Goal: Information Seeking & Learning: Compare options

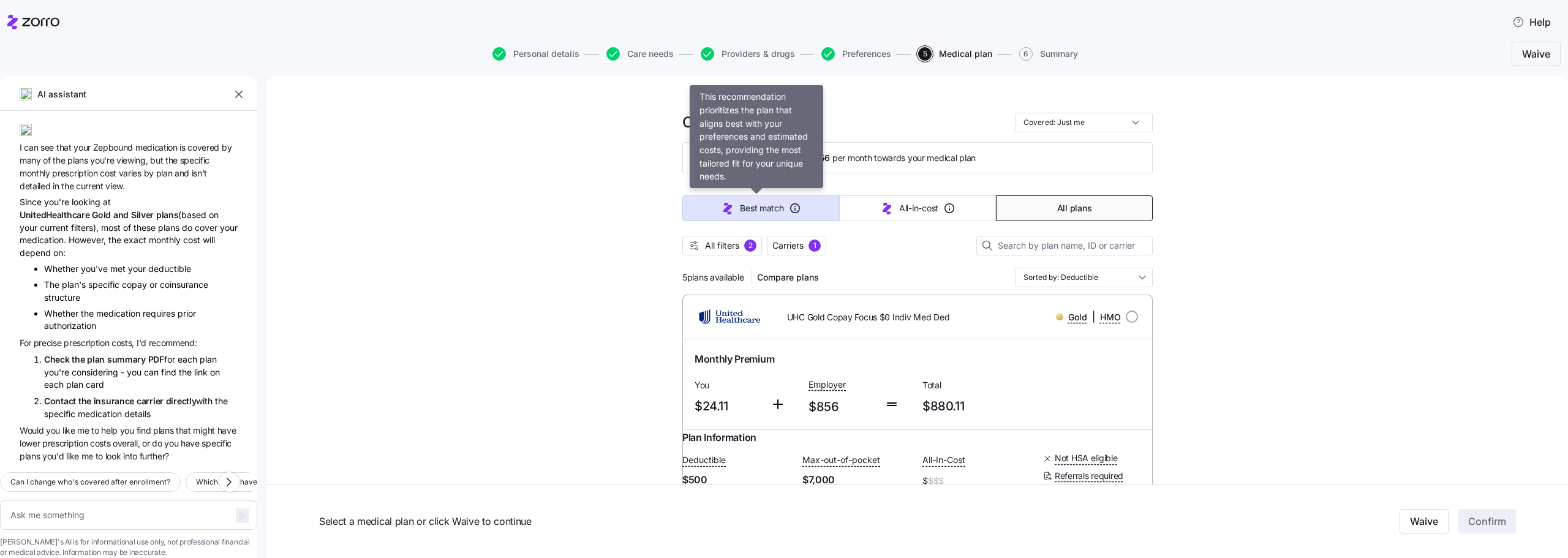
click at [710, 216] on button "Best match" at bounding box center [760, 208] width 157 height 26
type textarea "x"
type input "Sorted by: Best match"
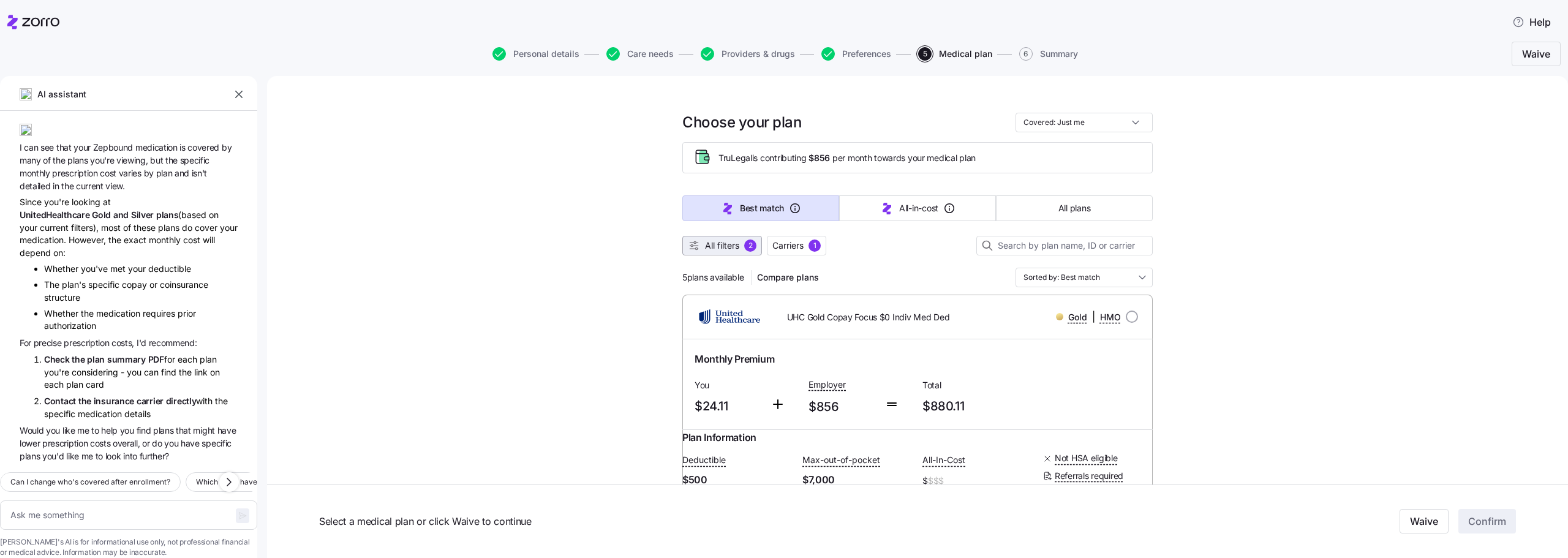
click at [710, 248] on span "All filters" at bounding box center [722, 246] width 34 height 12
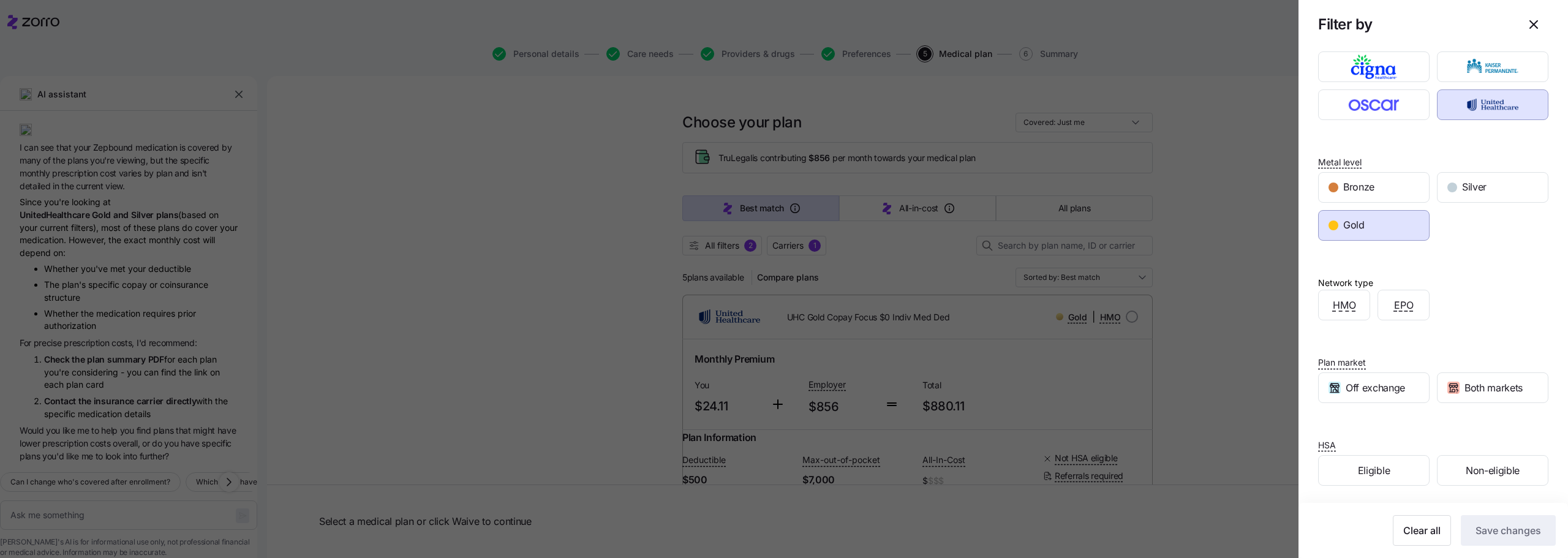
scroll to position [101, 0]
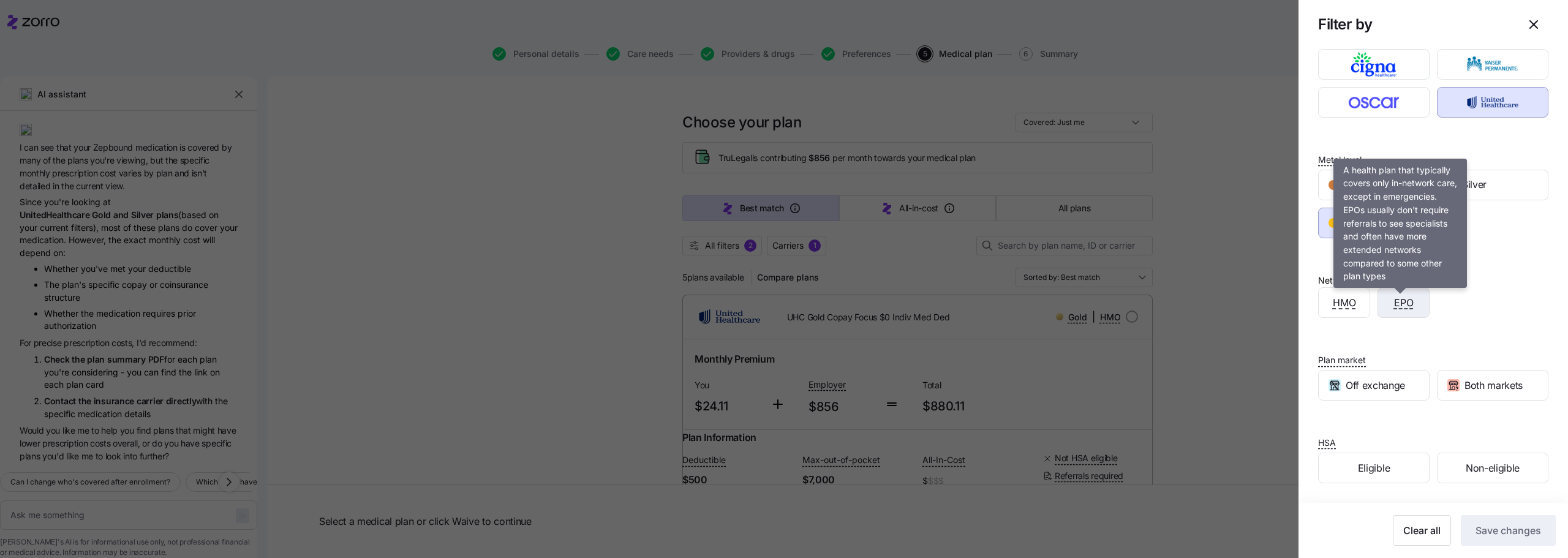
click at [1394, 307] on span "EPO" at bounding box center [1404, 303] width 20 height 15
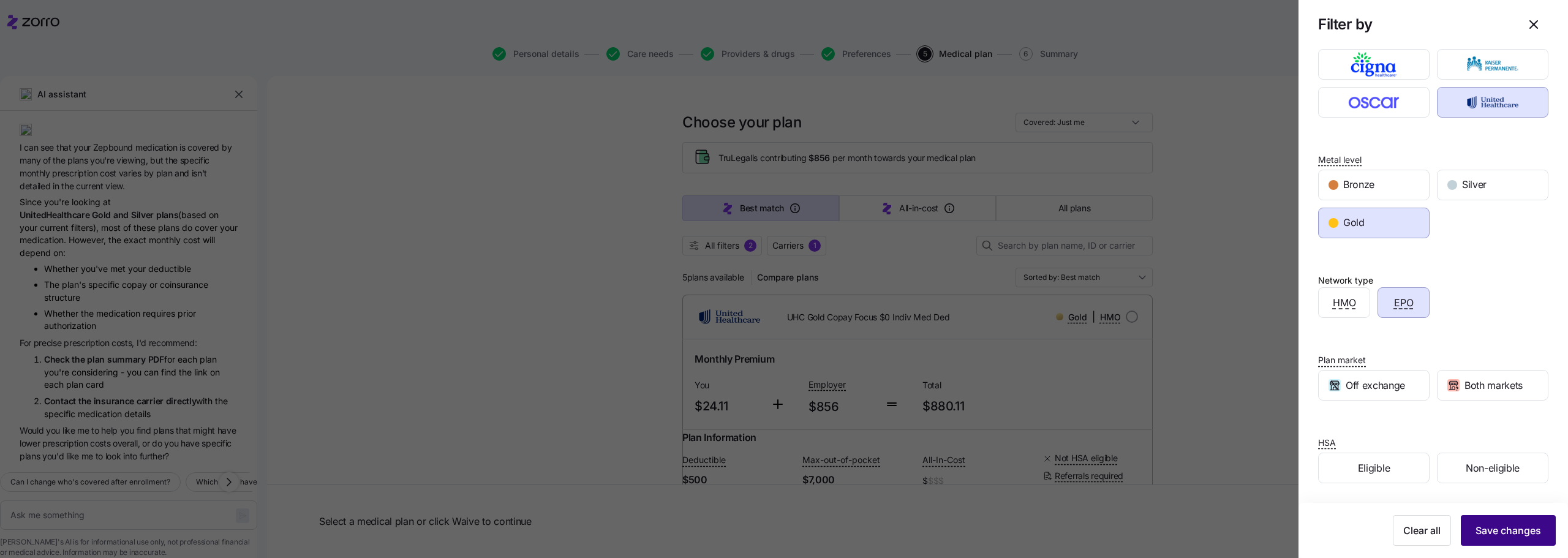
click at [1499, 536] on span "Save changes" at bounding box center [1508, 530] width 66 height 14
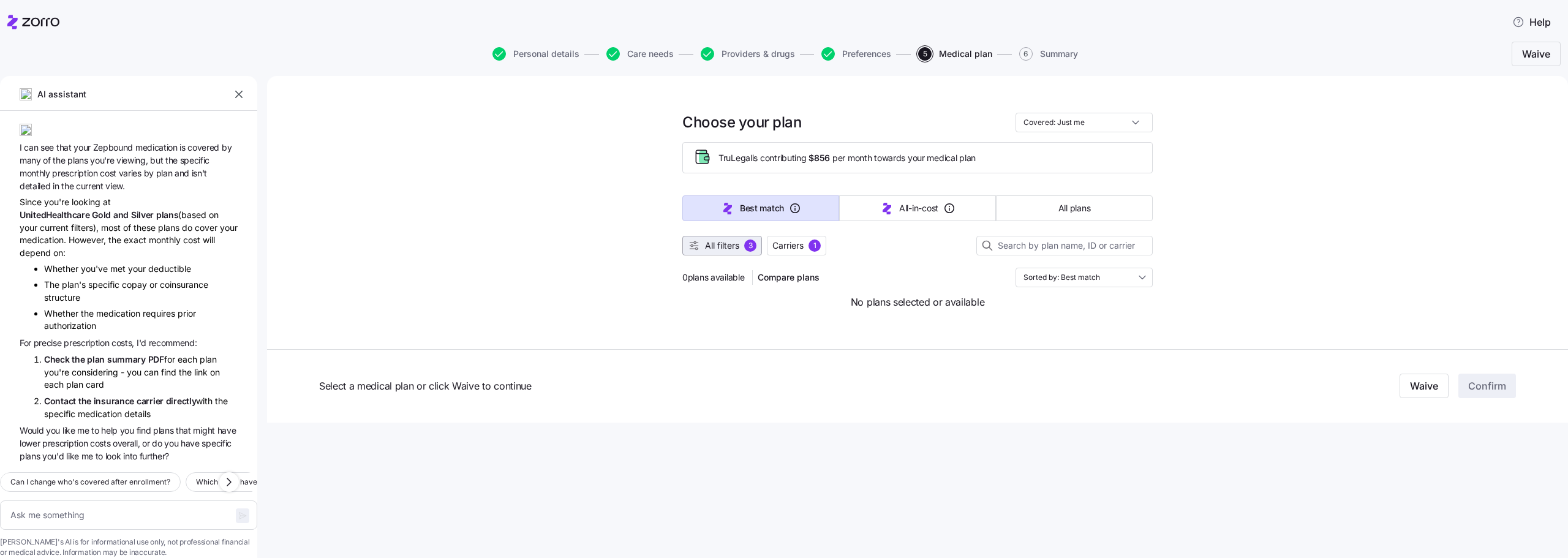
click at [726, 246] on span "All filters" at bounding box center [722, 246] width 34 height 12
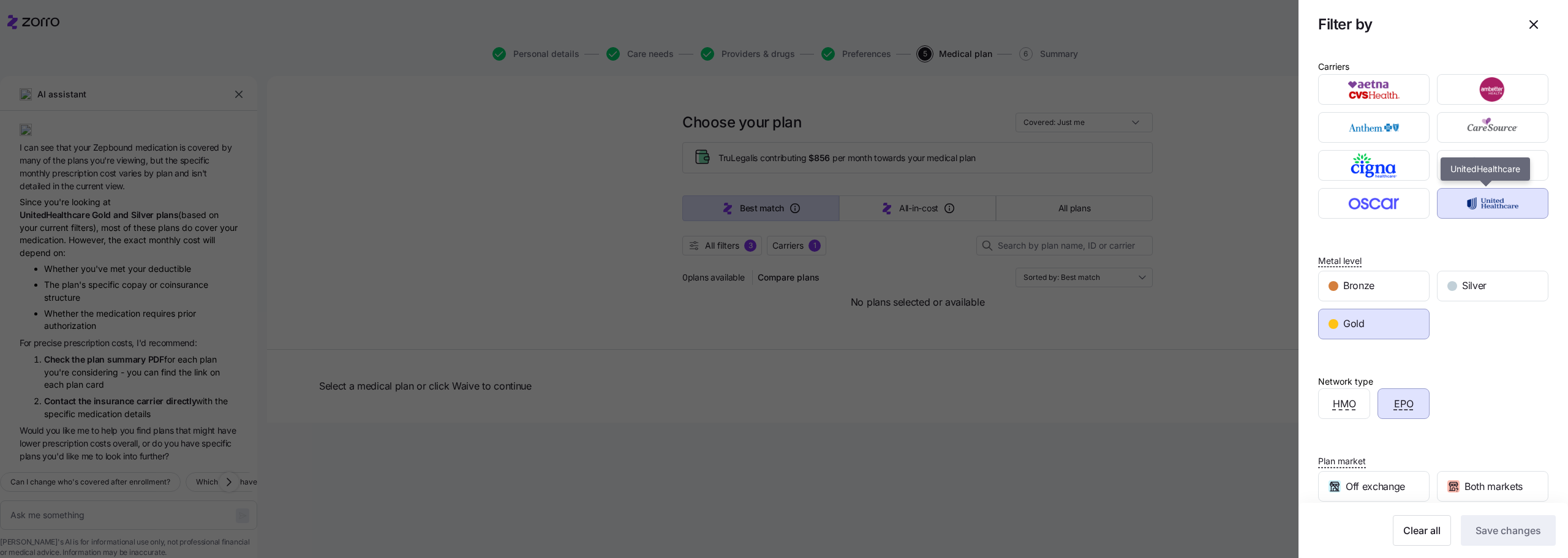
click at [1470, 212] on img "button" at bounding box center [1493, 204] width 90 height 25
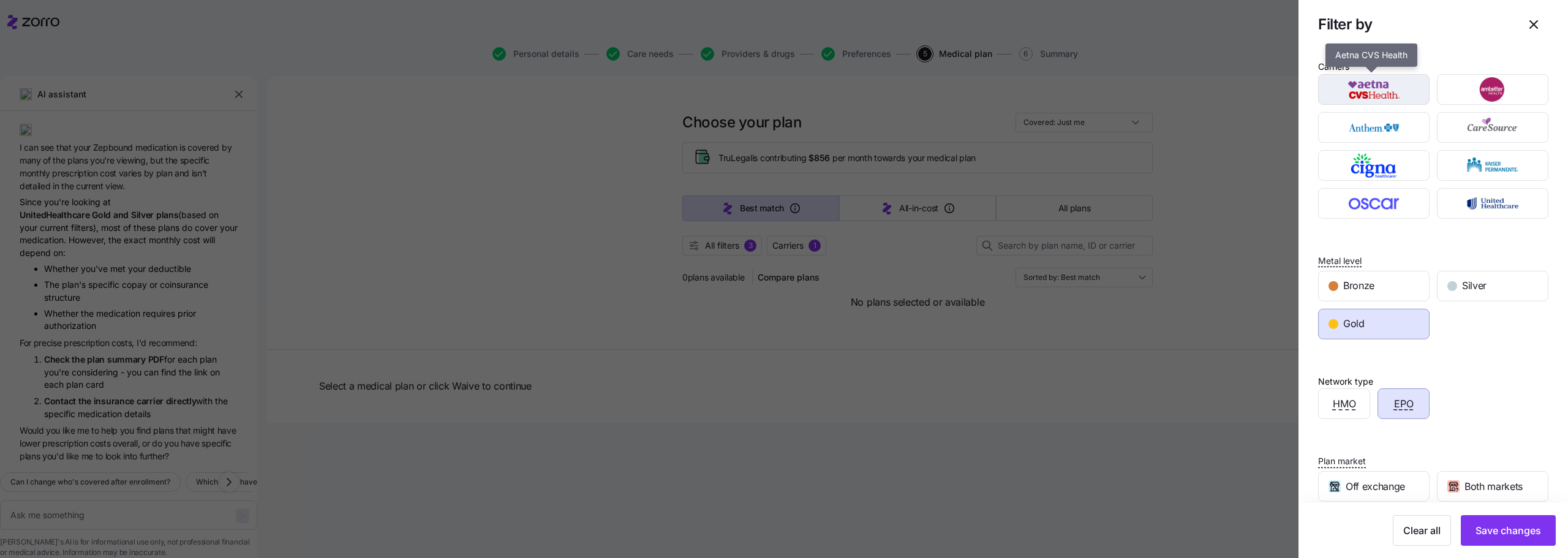
click at [1381, 88] on img "button" at bounding box center [1374, 90] width 90 height 25
click at [1375, 129] on img "button" at bounding box center [1374, 128] width 90 height 25
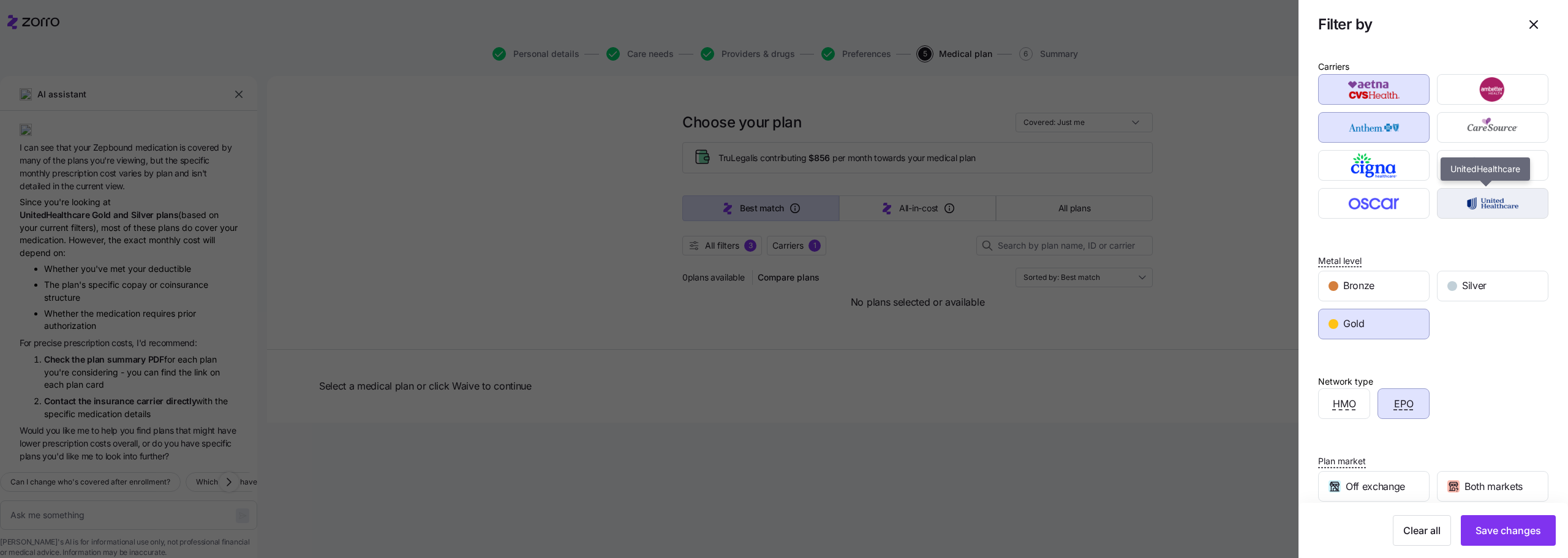
click at [1494, 207] on img "button" at bounding box center [1493, 204] width 90 height 25
click at [1503, 534] on span "Save changes" at bounding box center [1508, 530] width 66 height 14
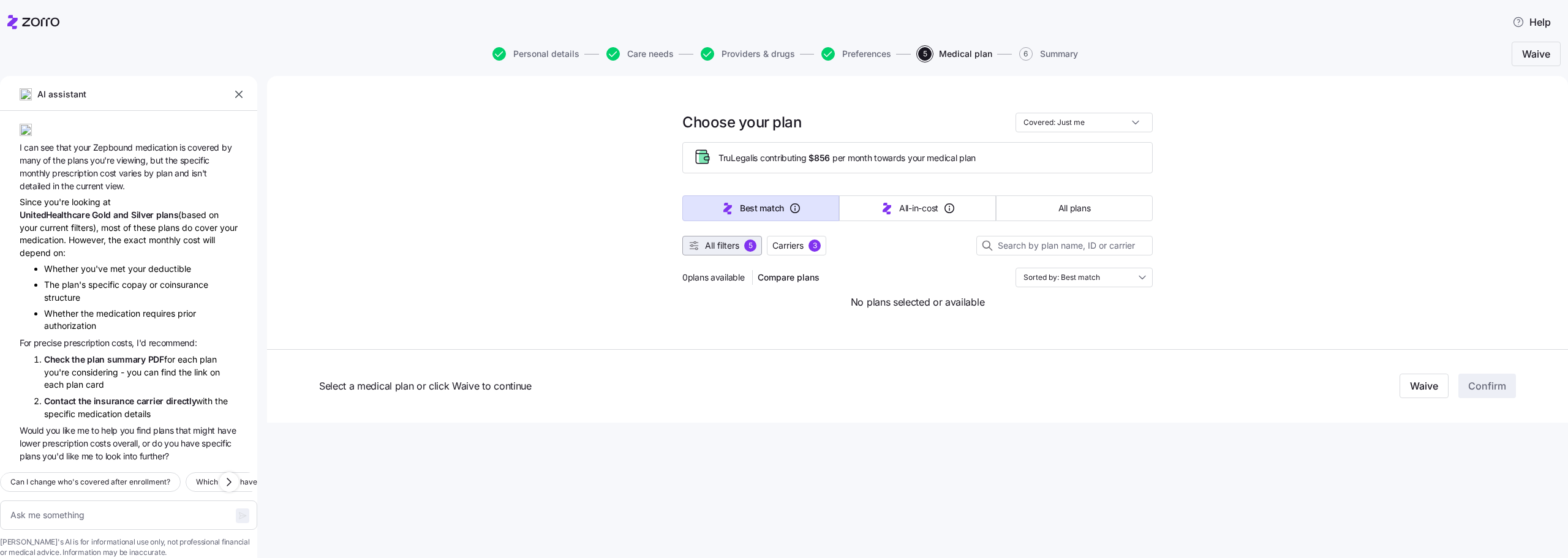
click at [712, 249] on span "All filters" at bounding box center [722, 246] width 34 height 12
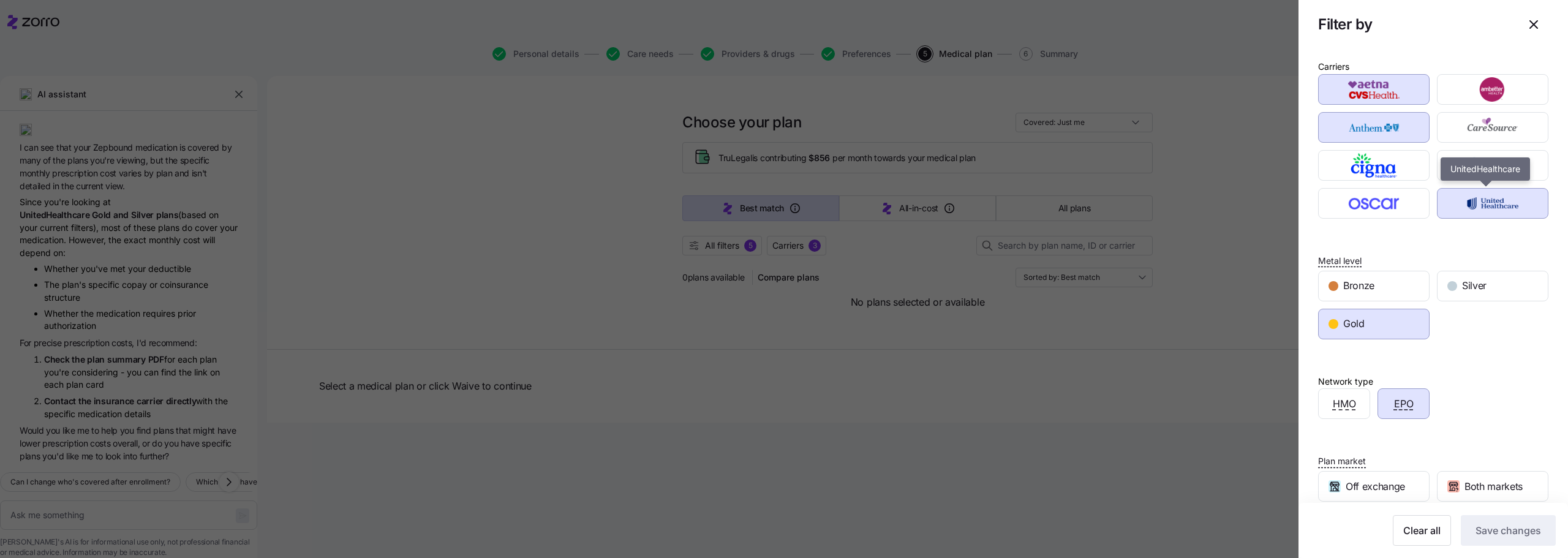
click at [1473, 209] on img "button" at bounding box center [1493, 204] width 90 height 25
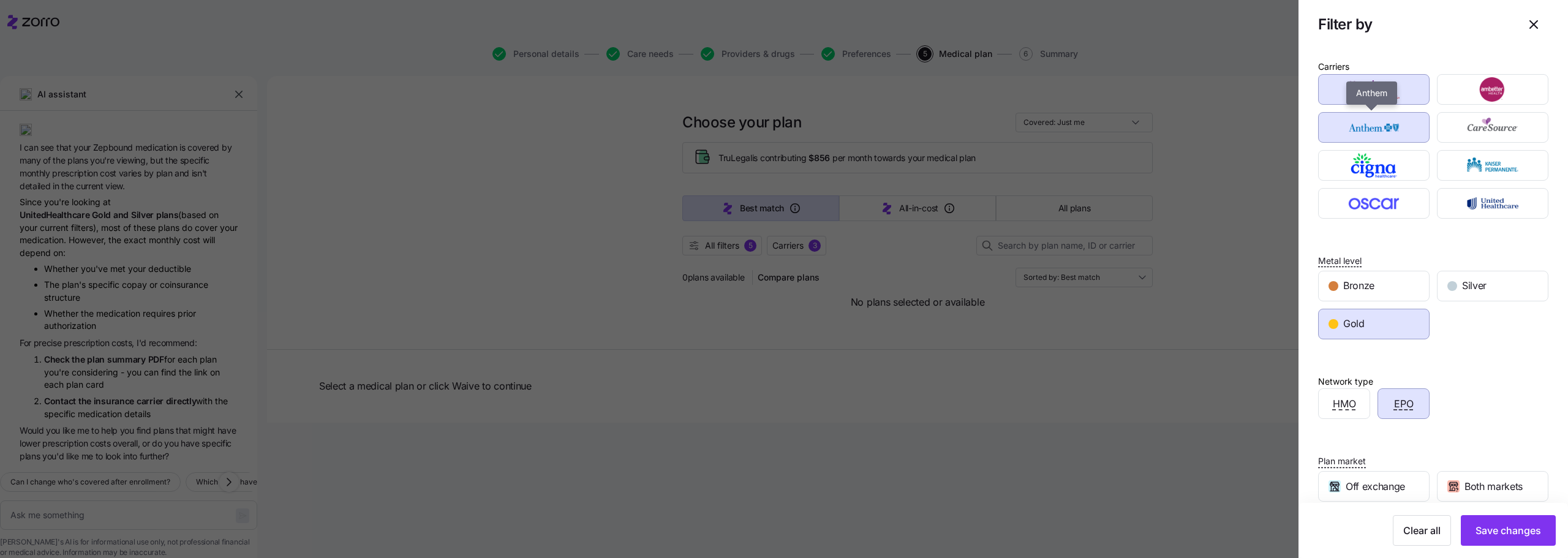
click at [1375, 116] on img "button" at bounding box center [1374, 128] width 90 height 25
click at [1367, 95] on img "button" at bounding box center [1374, 90] width 90 height 25
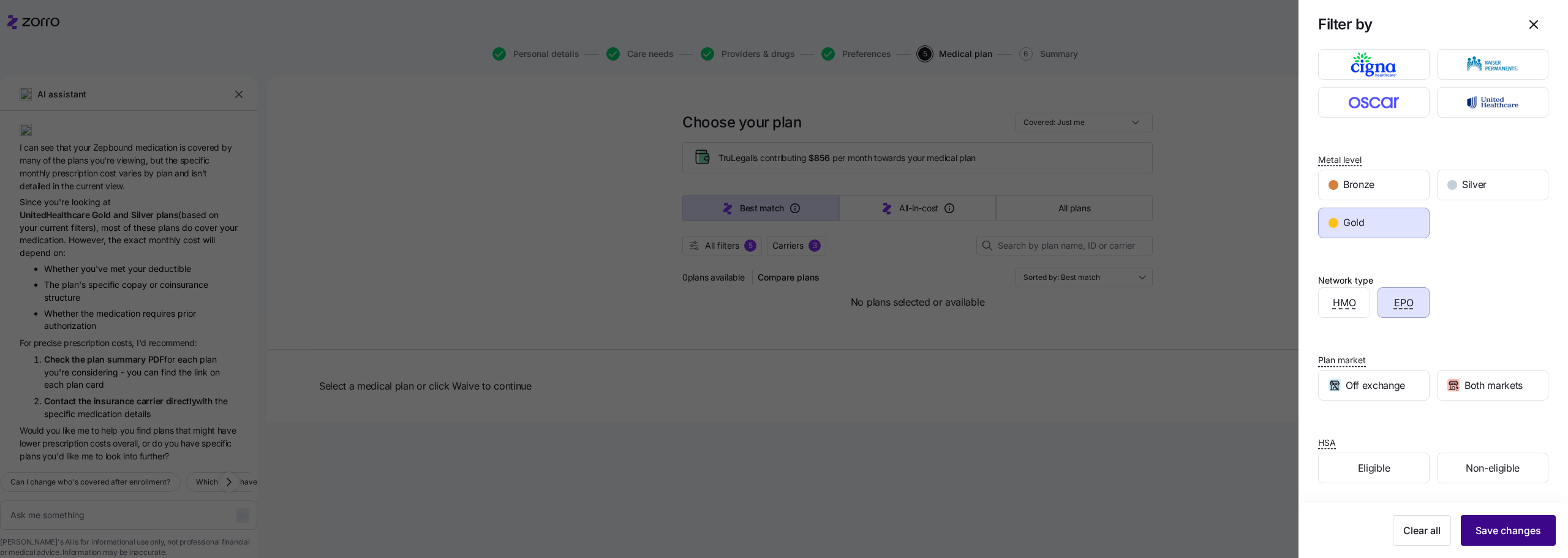
click at [1506, 528] on span "Save changes" at bounding box center [1508, 530] width 66 height 14
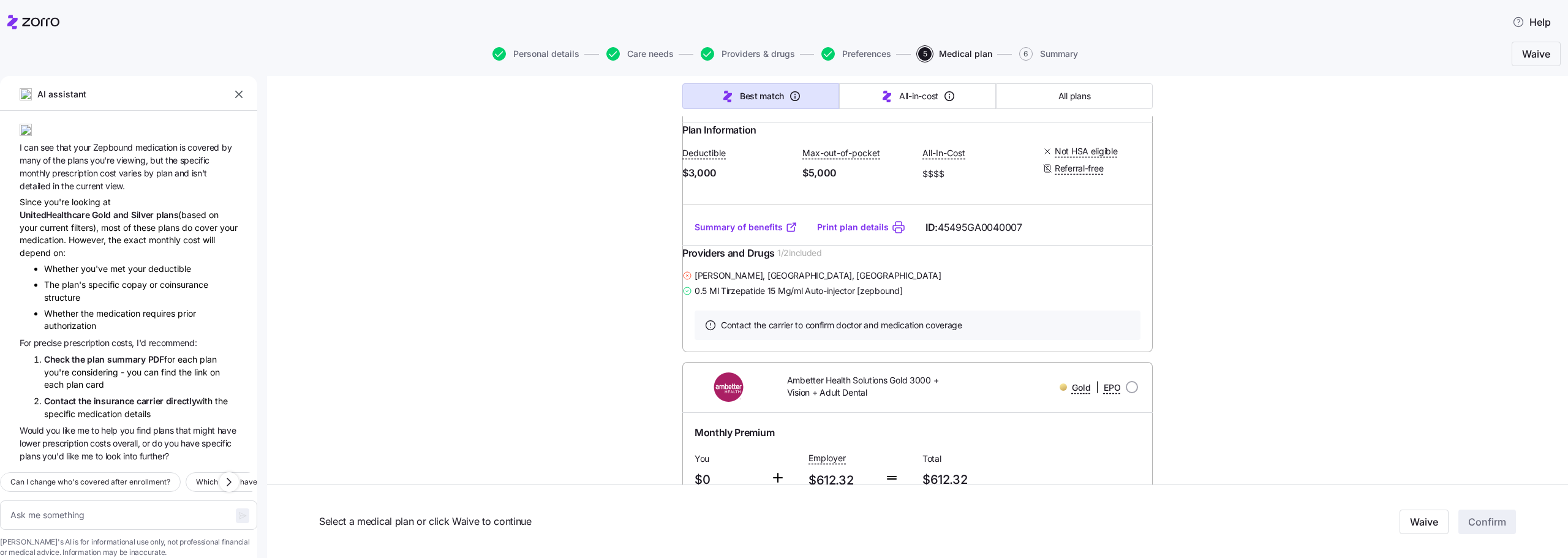
scroll to position [3003, 0]
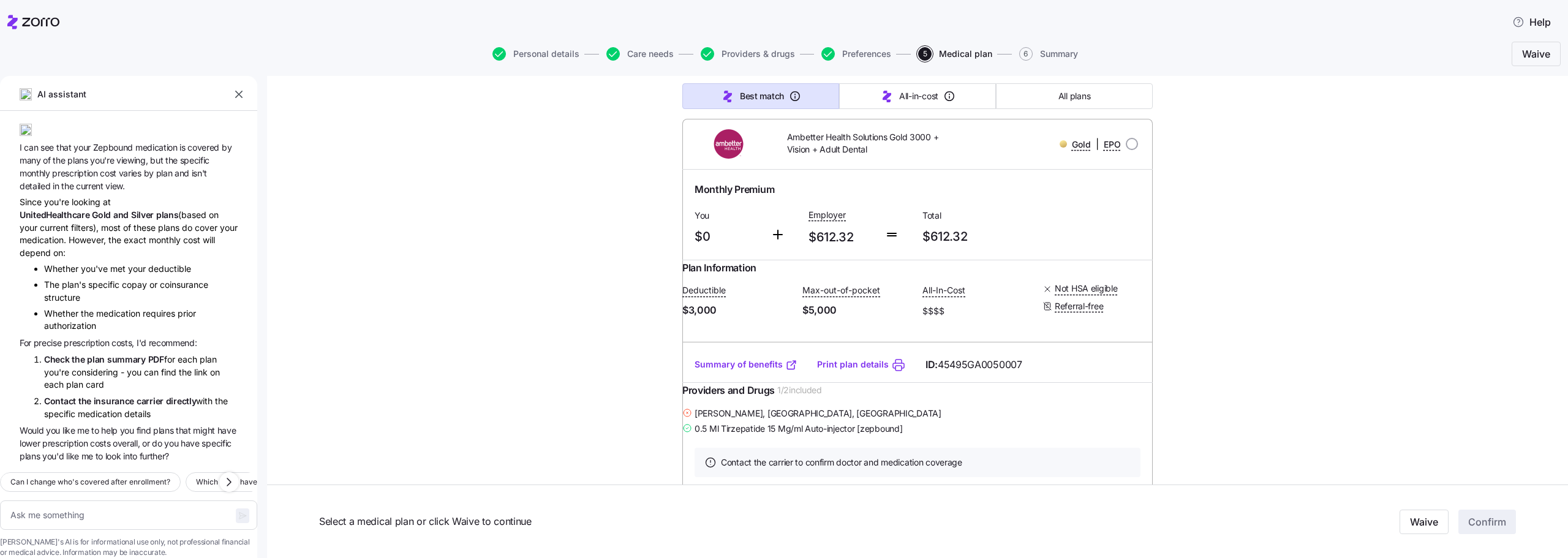
type textarea "x"
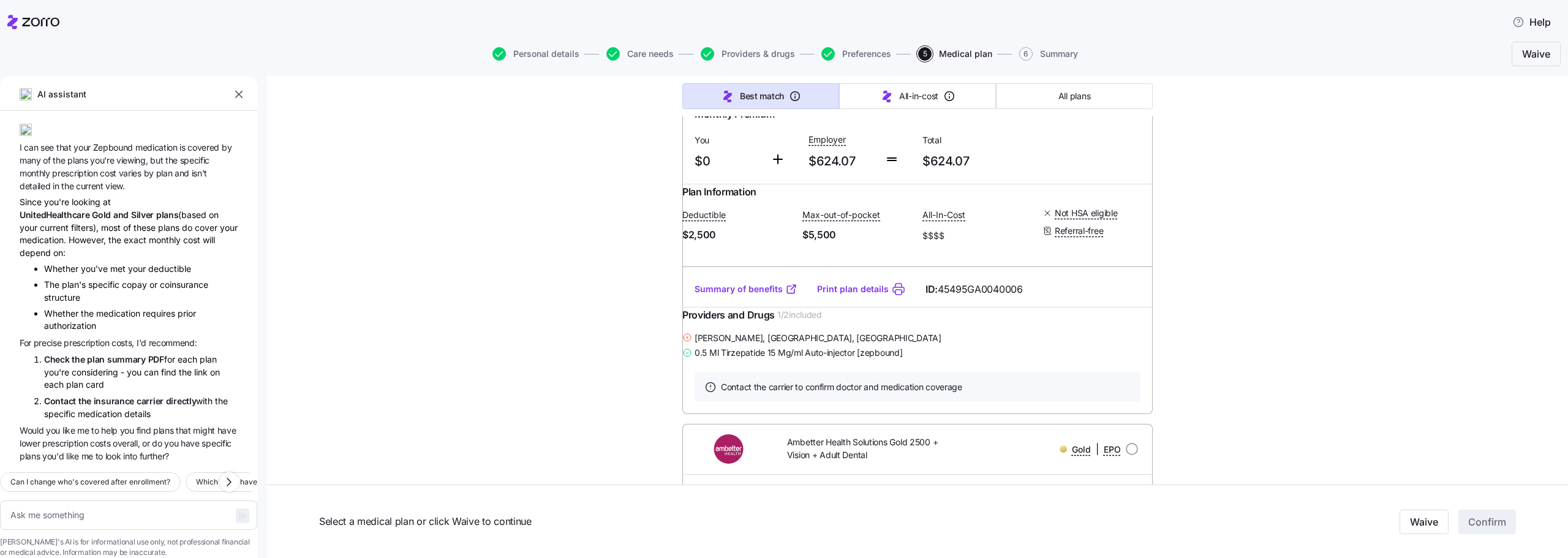
scroll to position [1163, 0]
